Goal: Information Seeking & Learning: Learn about a topic

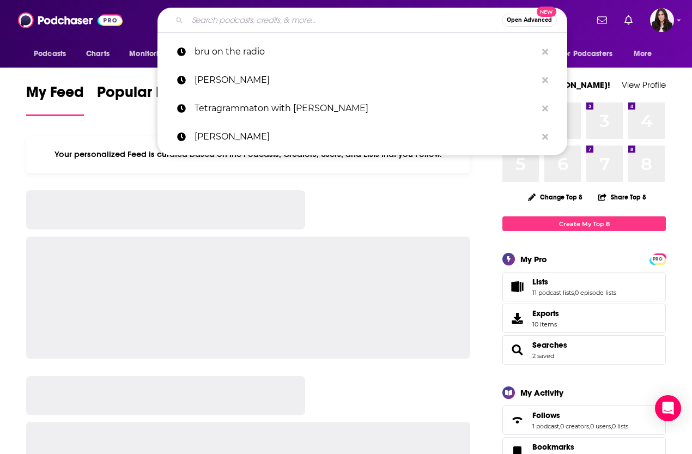
click at [209, 27] on input "Search podcasts, credits, & more..." at bounding box center [344, 19] width 314 height 17
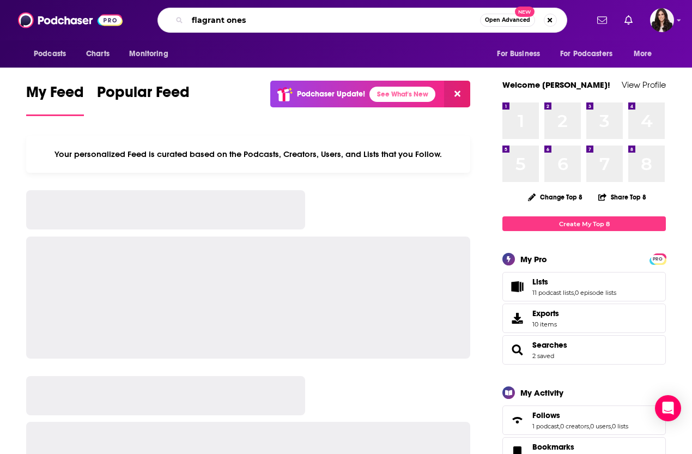
type input "flagrant ones"
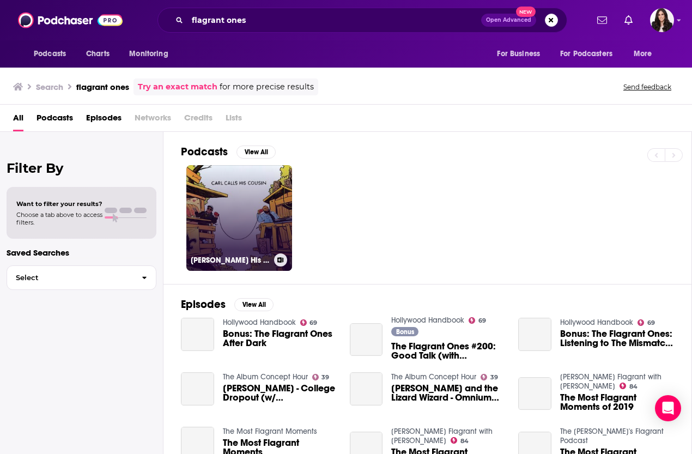
click at [228, 206] on link "[PERSON_NAME] His Cousin" at bounding box center [239, 218] width 106 height 106
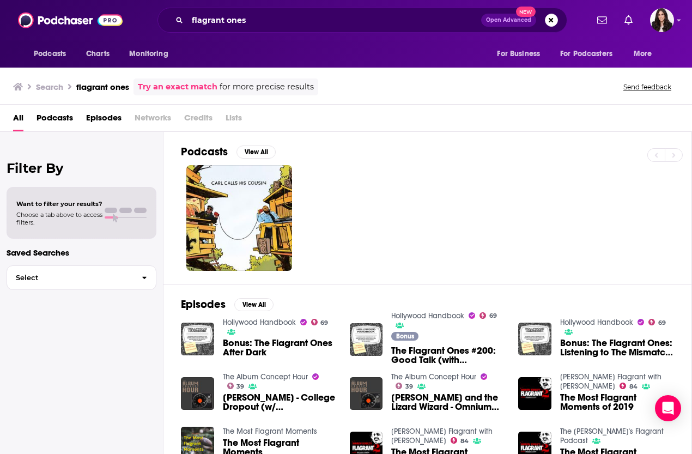
click at [195, 335] on img "Bonus: The Flagrant Ones After Dark" at bounding box center [197, 338] width 33 height 33
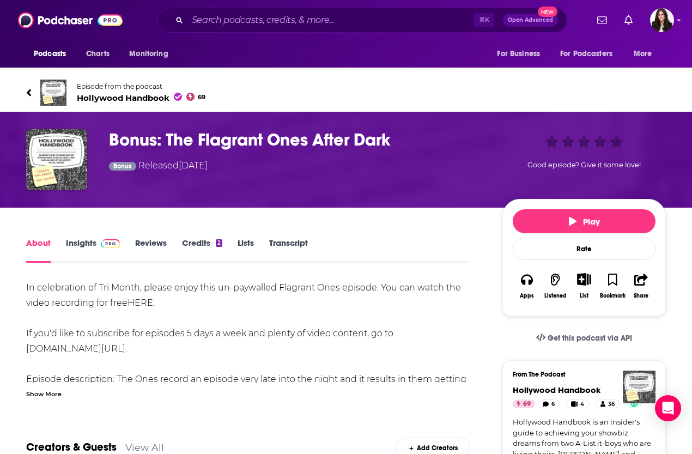
scroll to position [7, 0]
